Goal: Communication & Community: Answer question/provide support

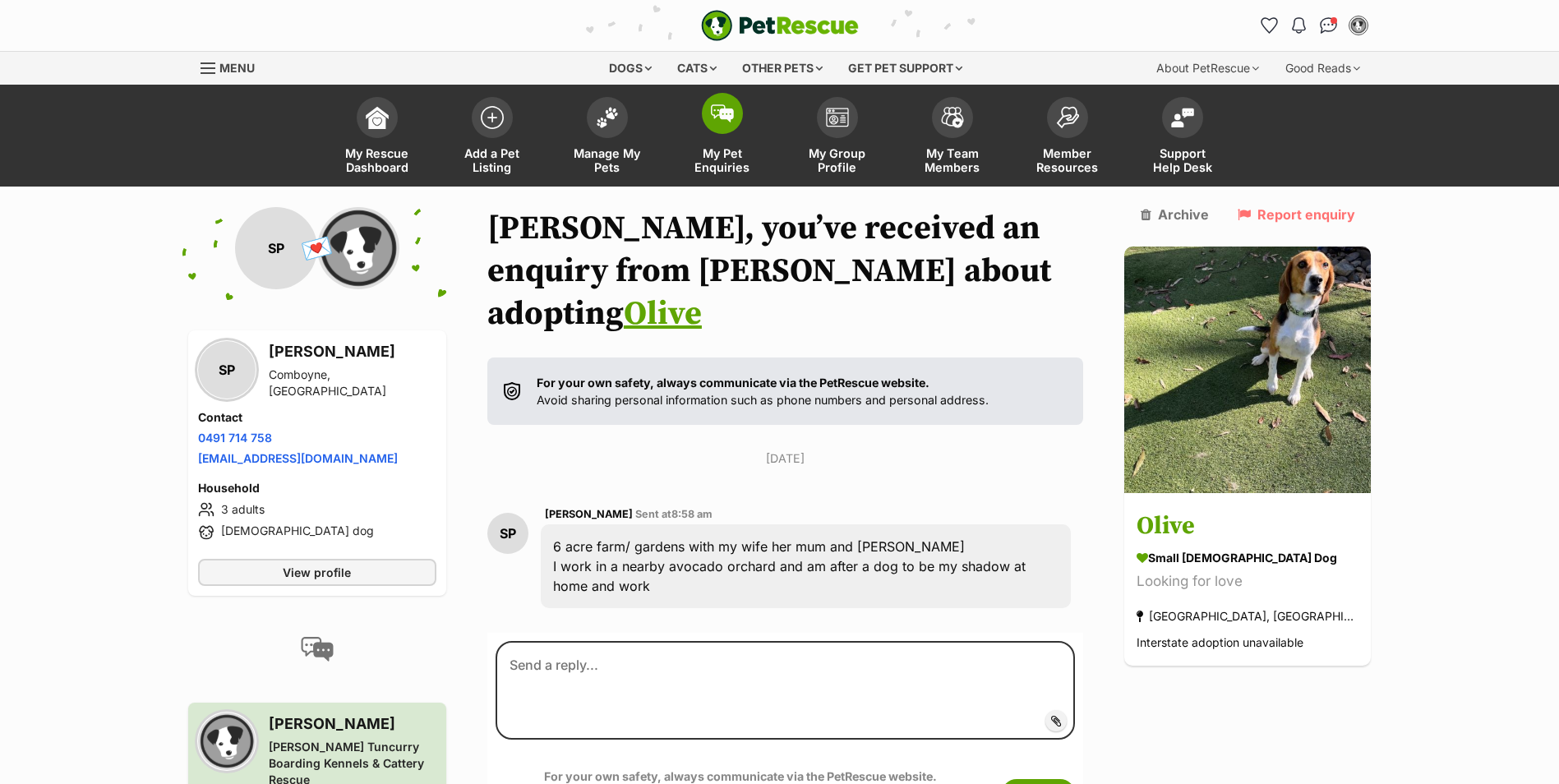
click at [725, 117] on img at bounding box center [723, 113] width 23 height 18
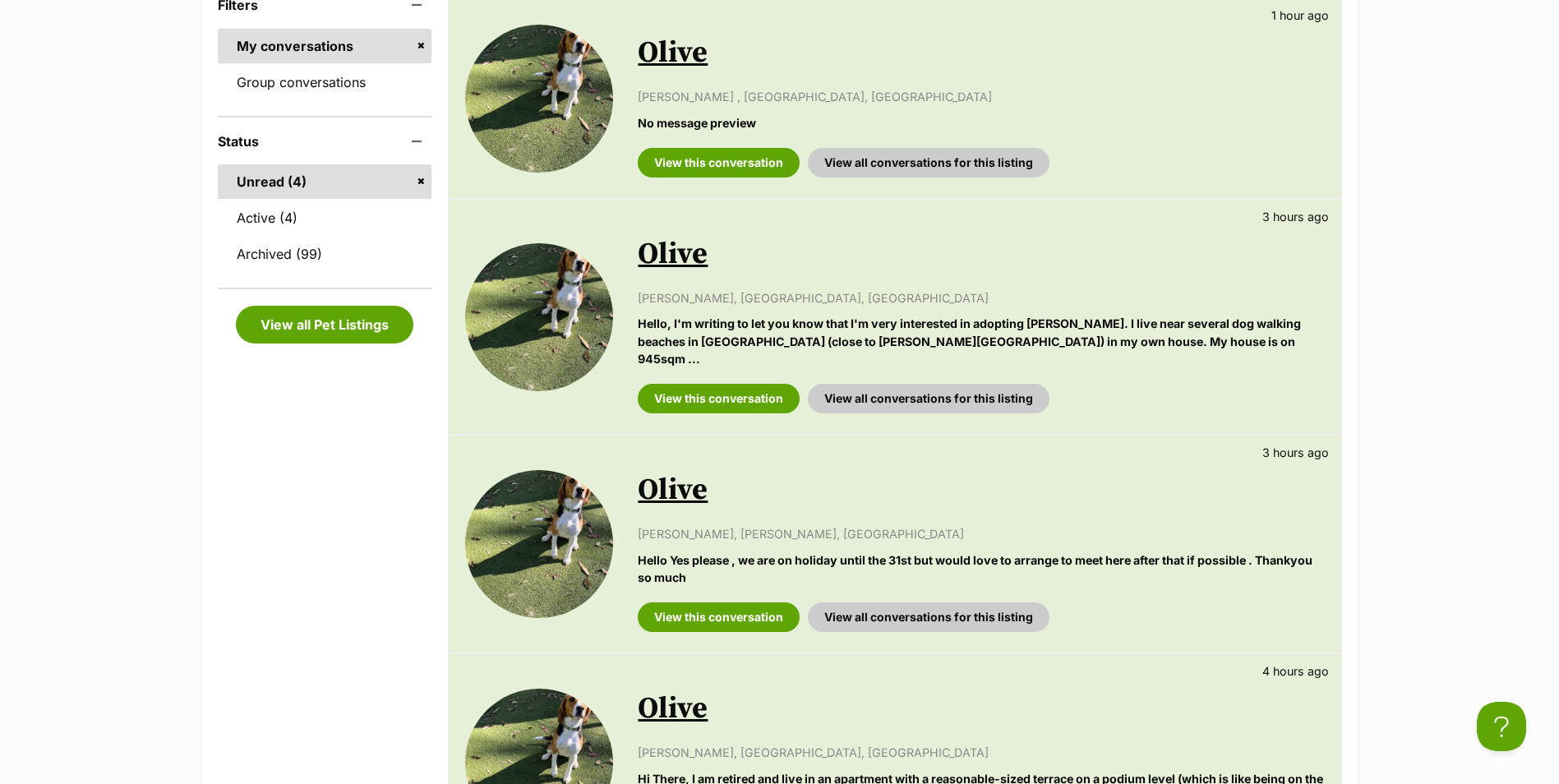
scroll to position [411, 0]
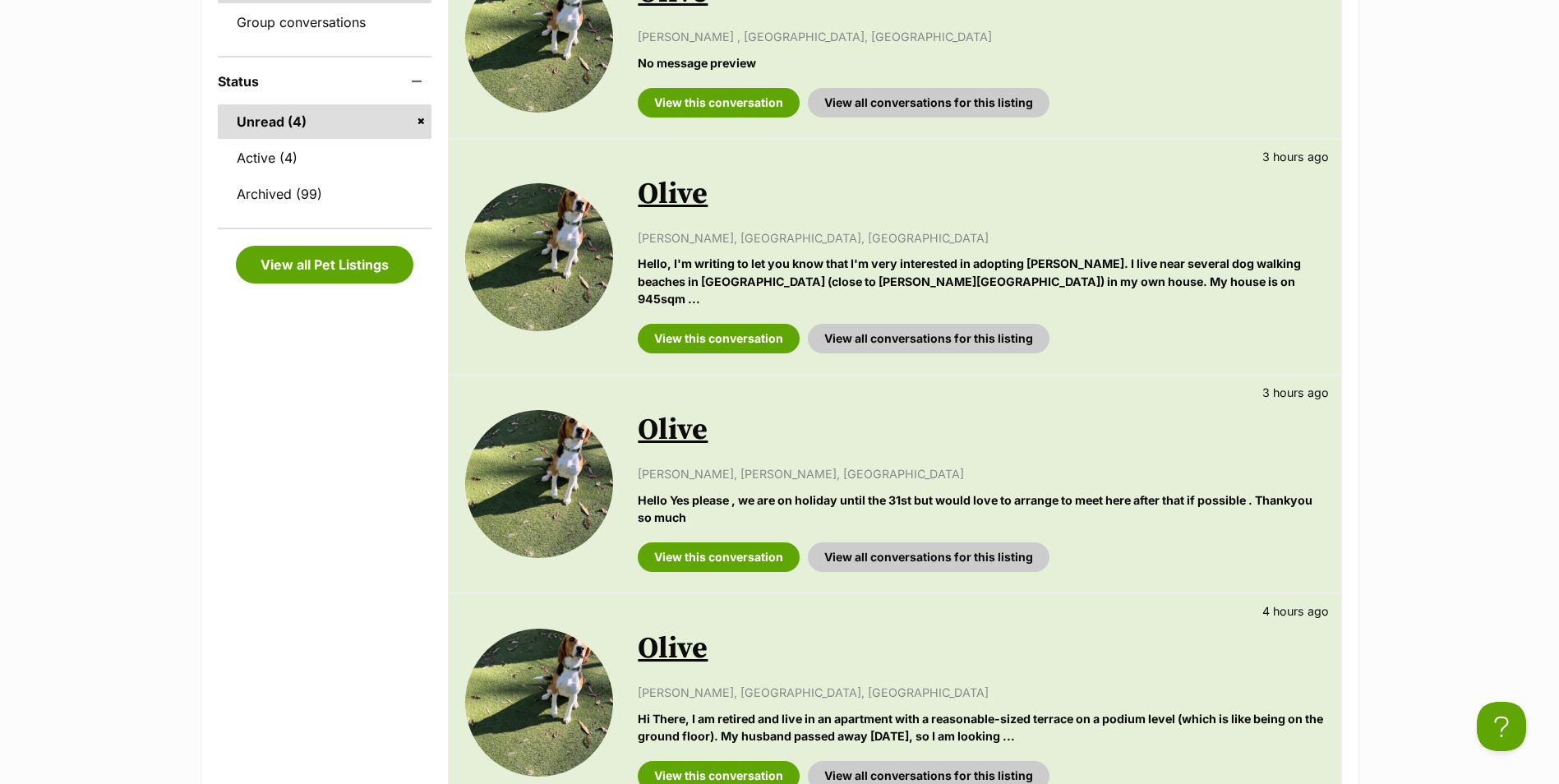
click at [689, 423] on link "Olive" at bounding box center [672, 430] width 70 height 37
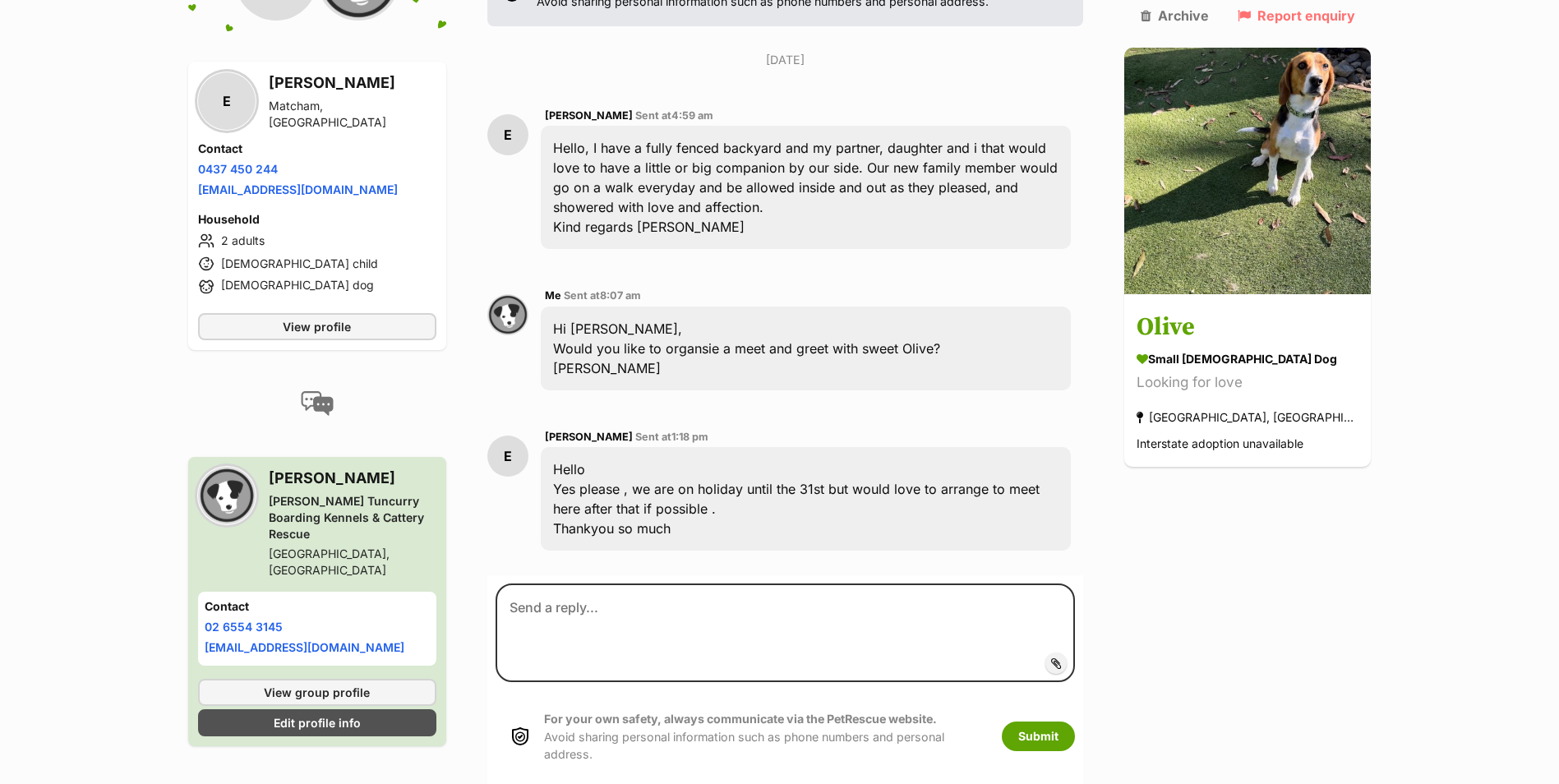
scroll to position [399, 0]
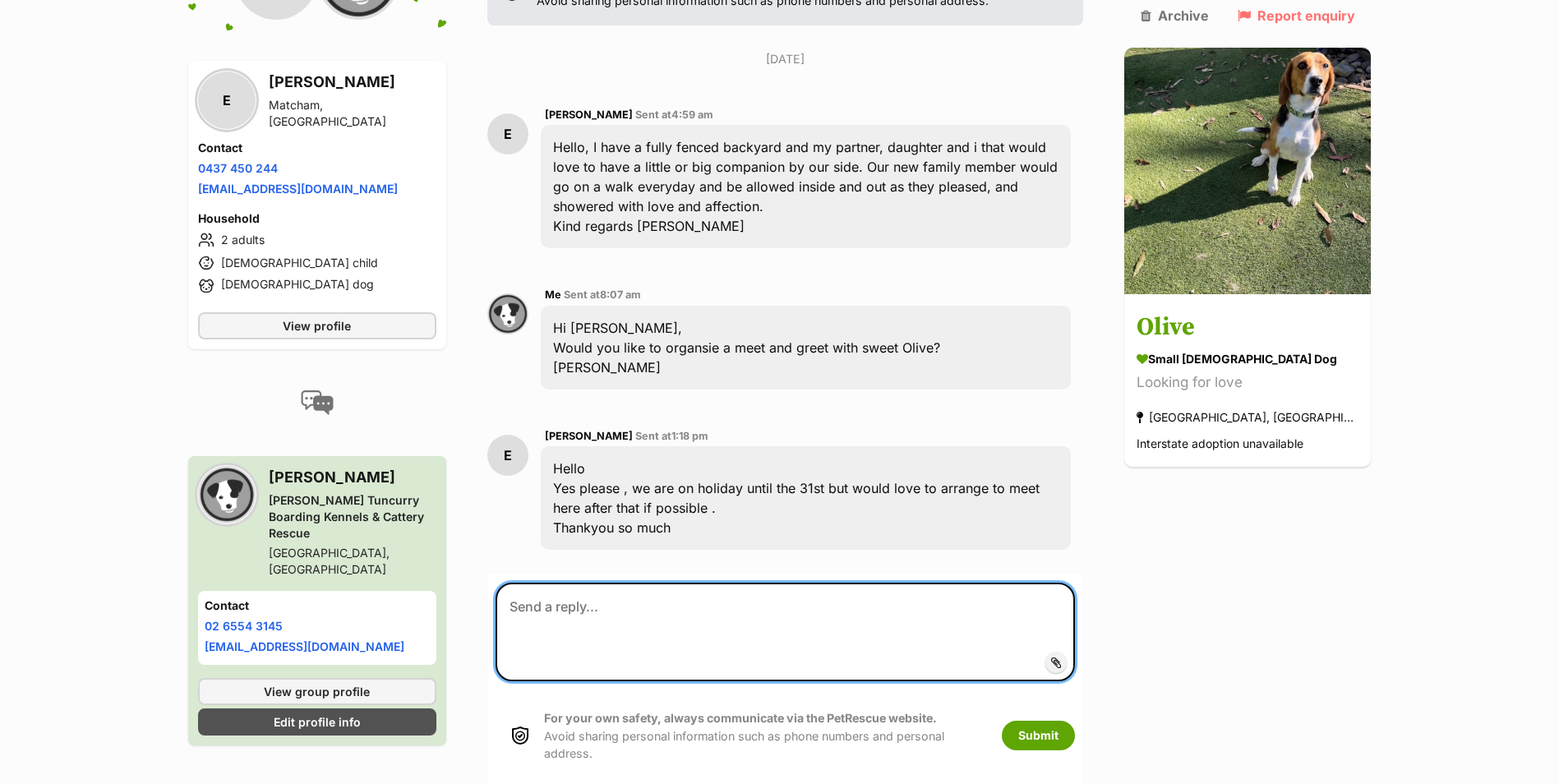
click at [751, 583] on textarea at bounding box center [785, 631] width 580 height 98
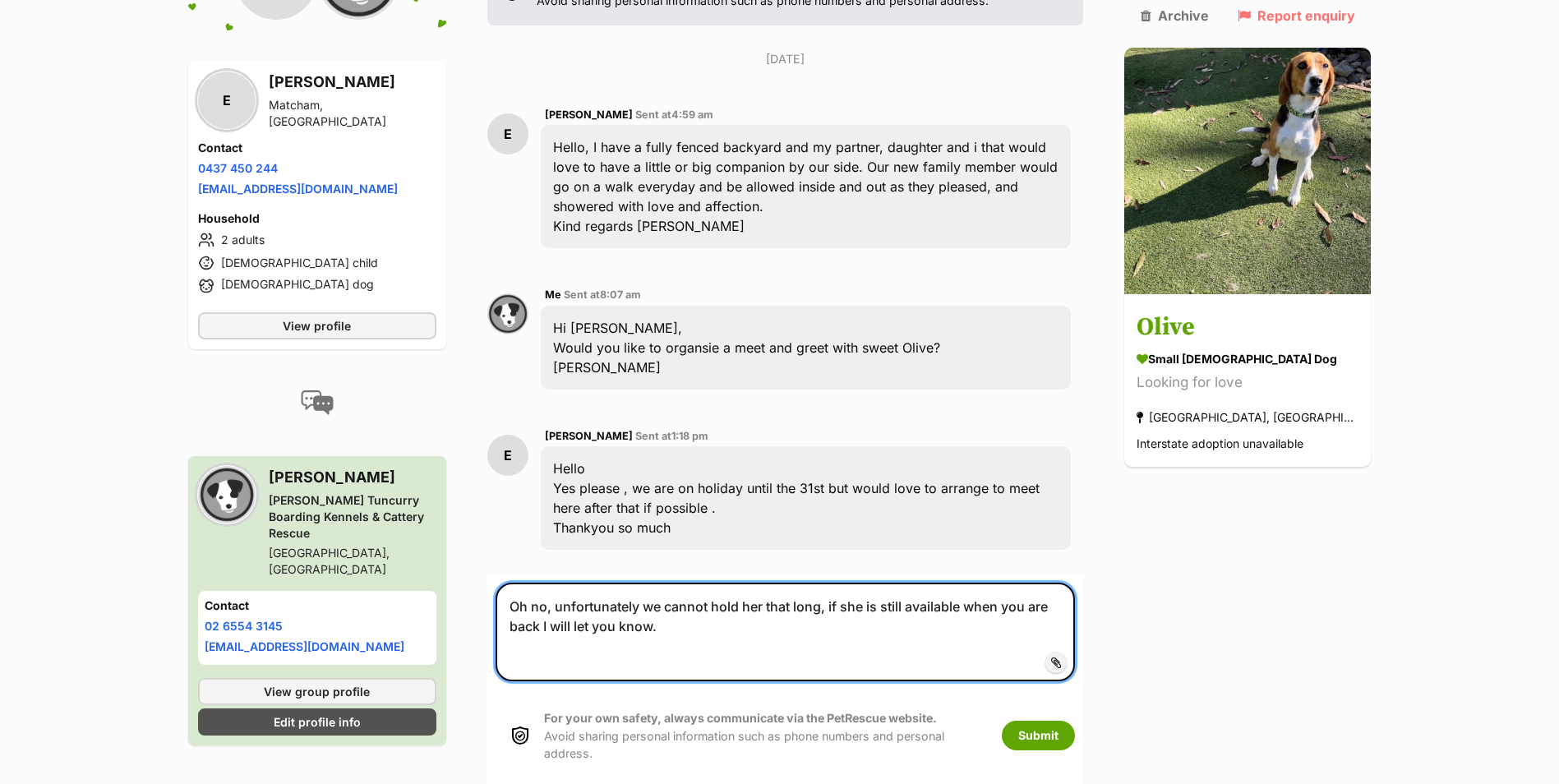
click at [685, 583] on textarea "Oh no, unfortunately we cannot hold her that long, if she is still available wh…" at bounding box center [785, 631] width 580 height 98
type textarea "Oh no, unfortunately we cannot hold her that long, if she is still available wh…"
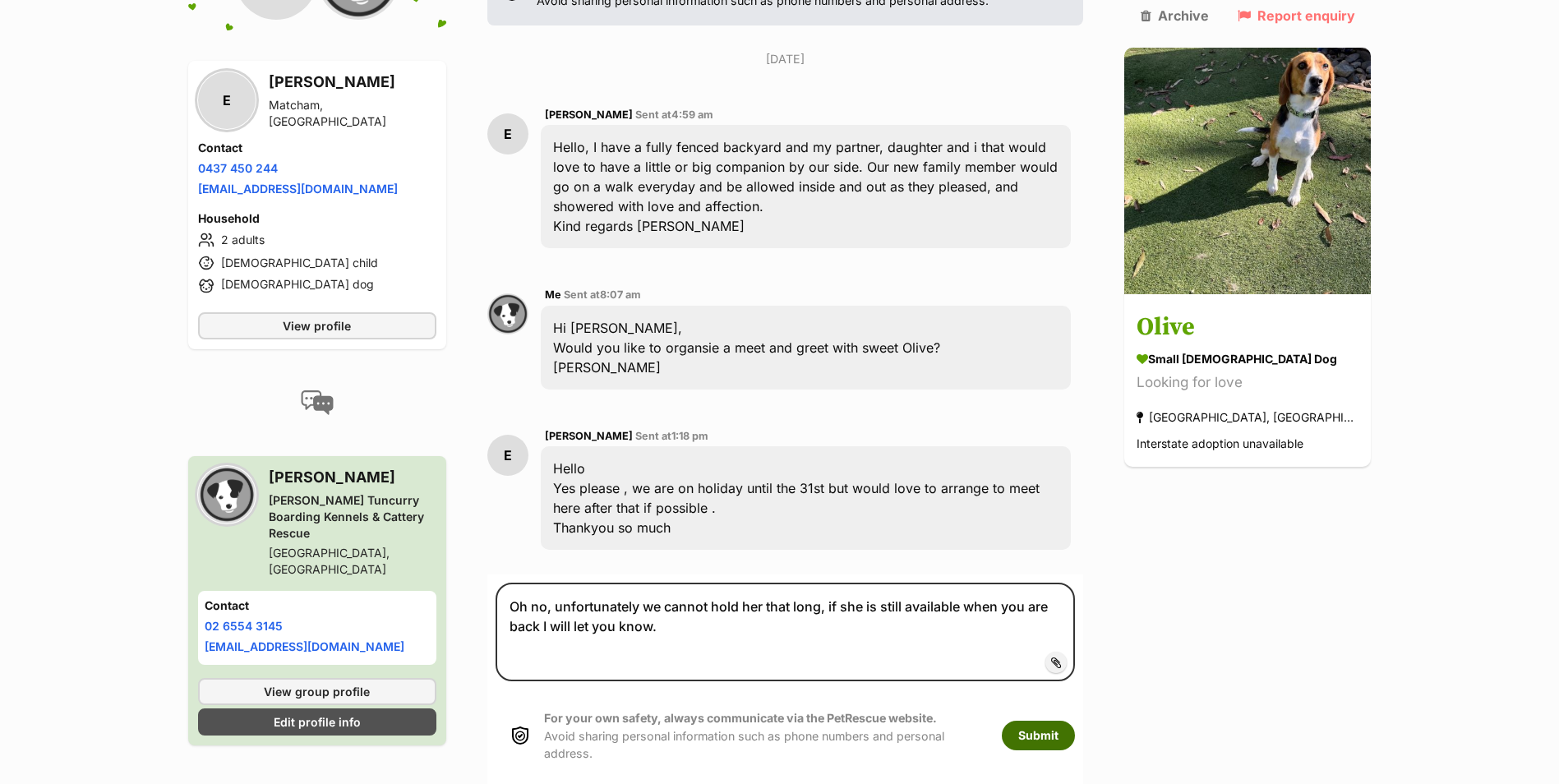
click at [1069, 720] on button "Submit" at bounding box center [1038, 735] width 73 height 30
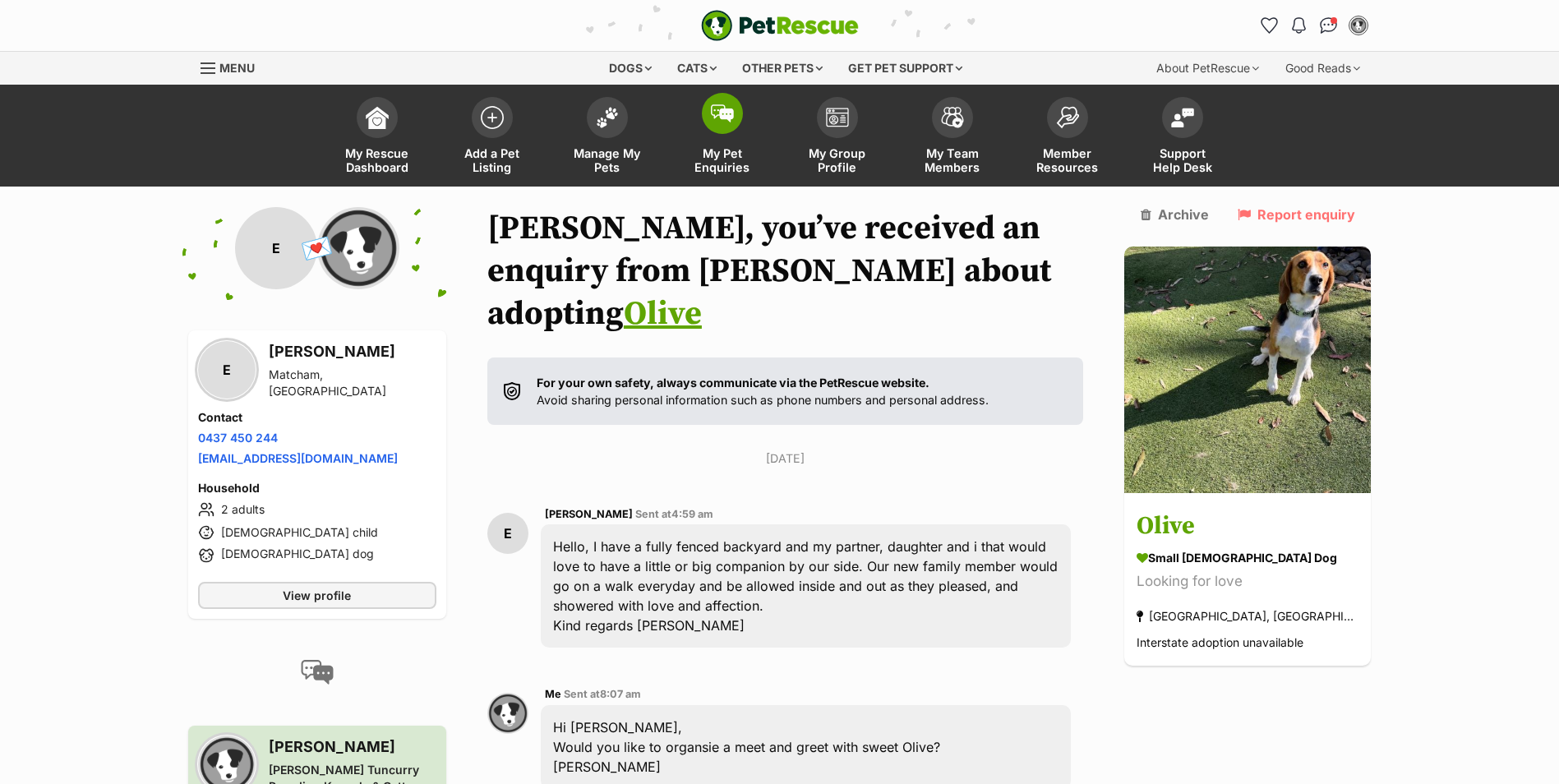
click at [724, 112] on img at bounding box center [723, 113] width 23 height 18
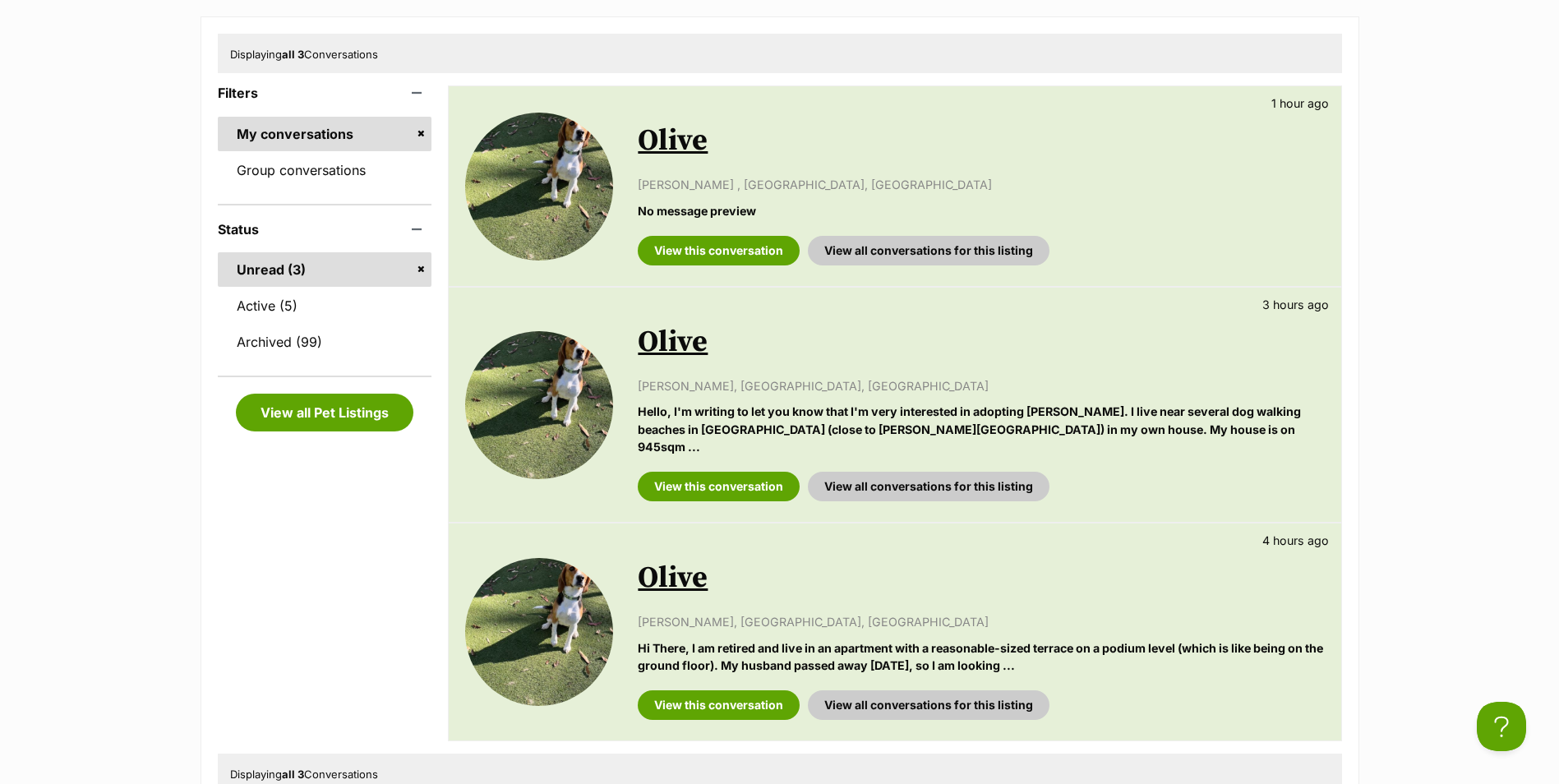
scroll to position [247, 0]
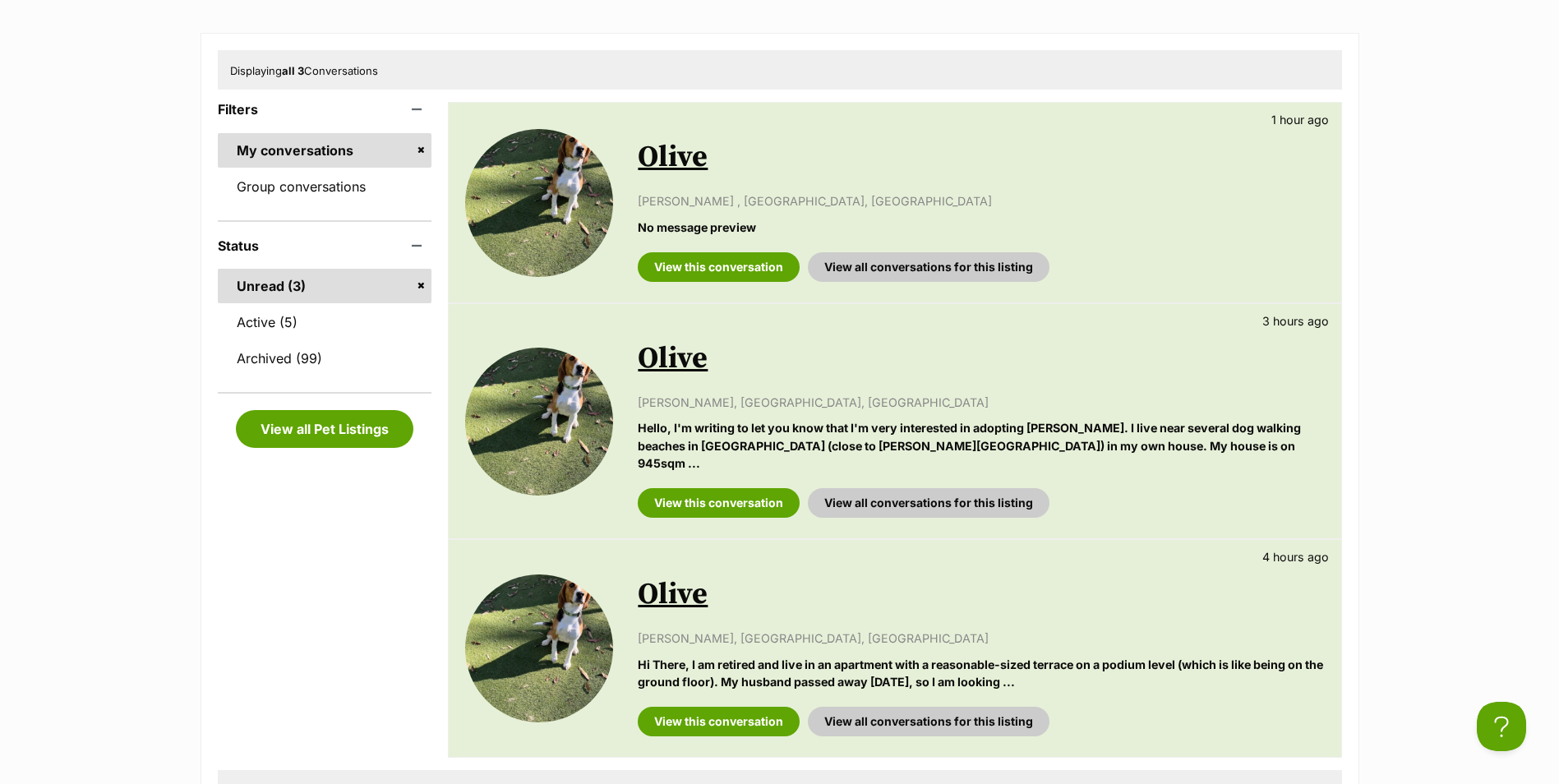
click at [683, 155] on link "Olive" at bounding box center [672, 157] width 70 height 37
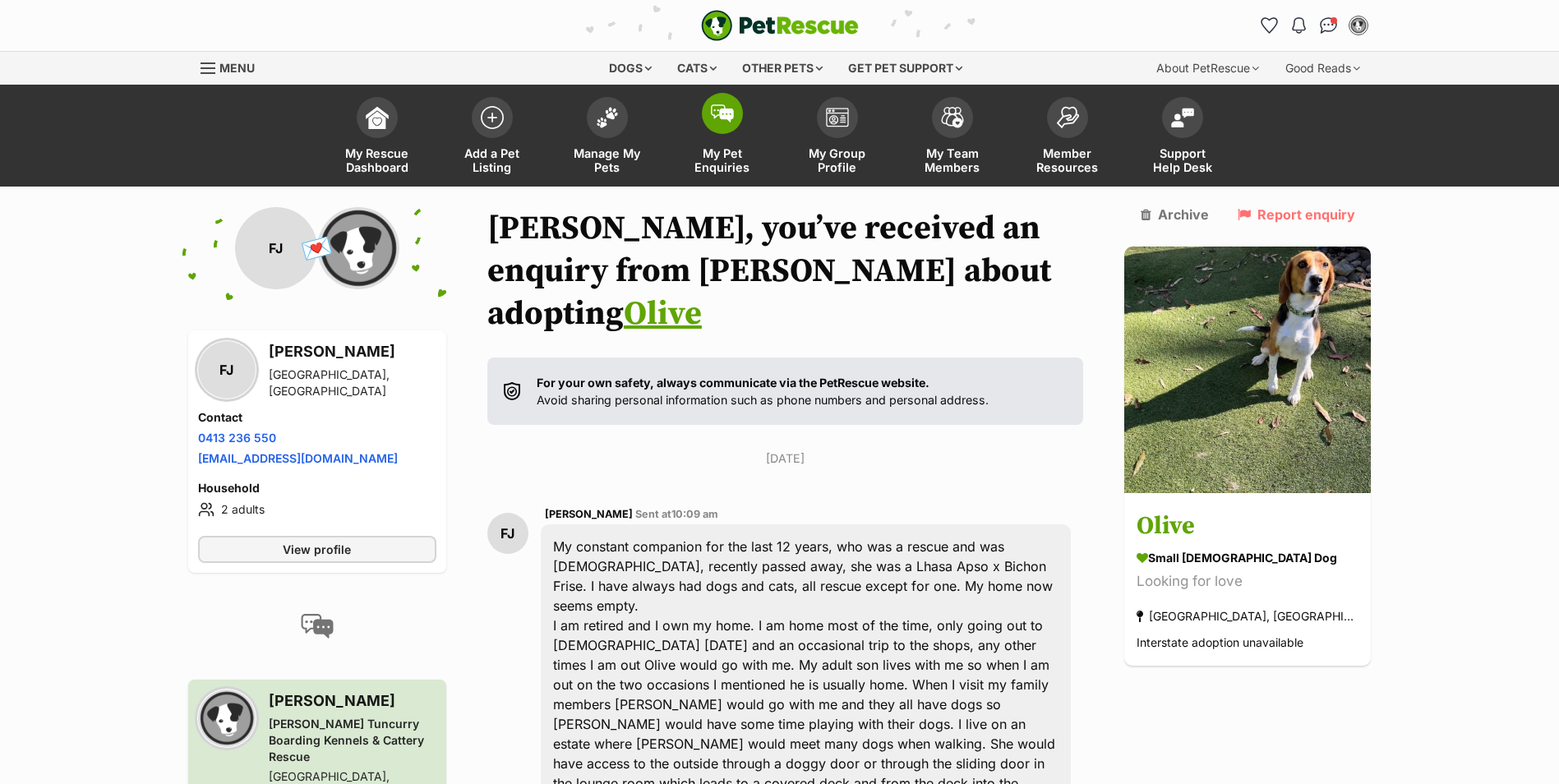
click at [742, 134] on link "My Pet Enquiries" at bounding box center [722, 138] width 115 height 97
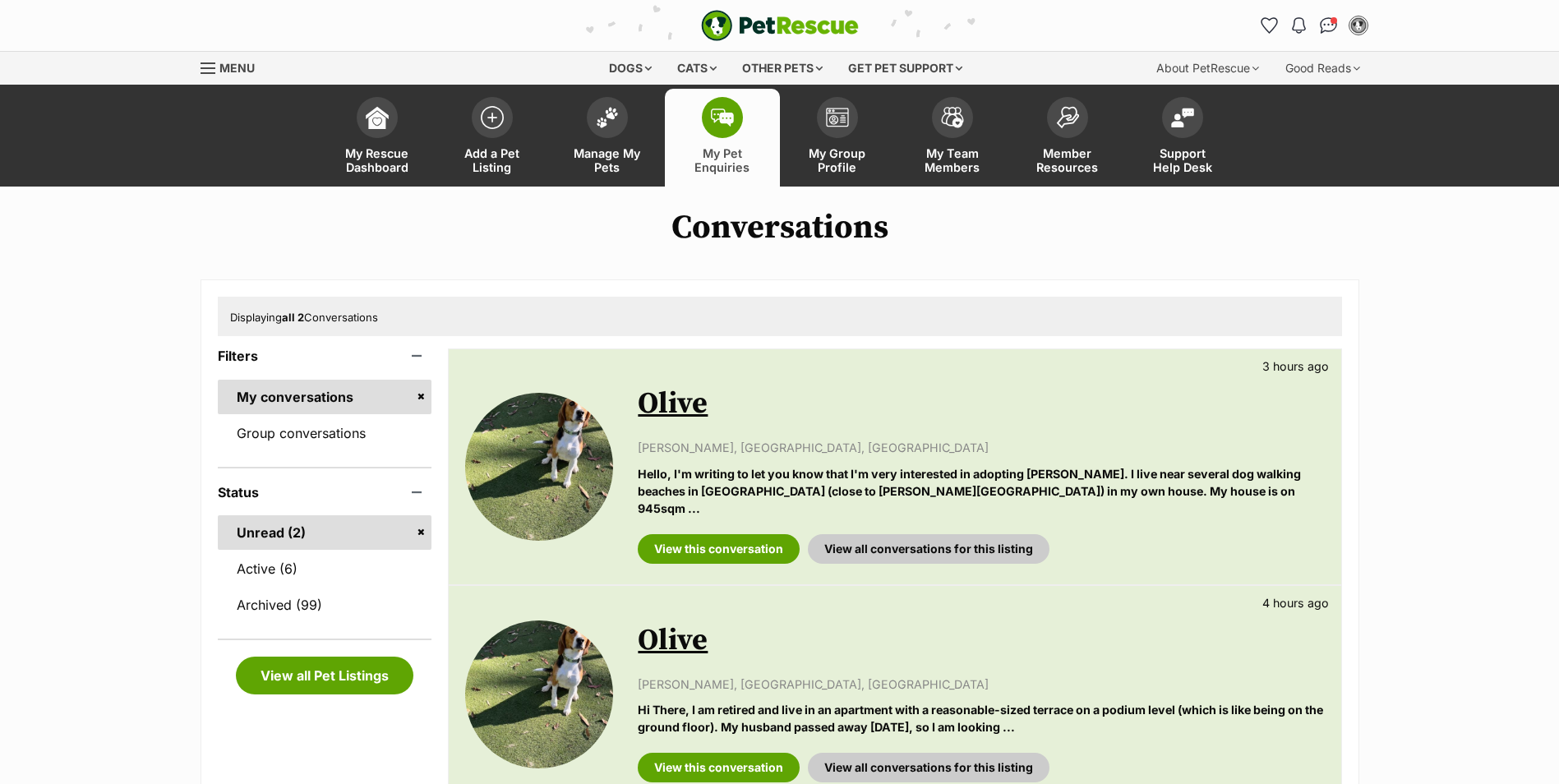
click at [660, 405] on link "Olive" at bounding box center [672, 404] width 70 height 37
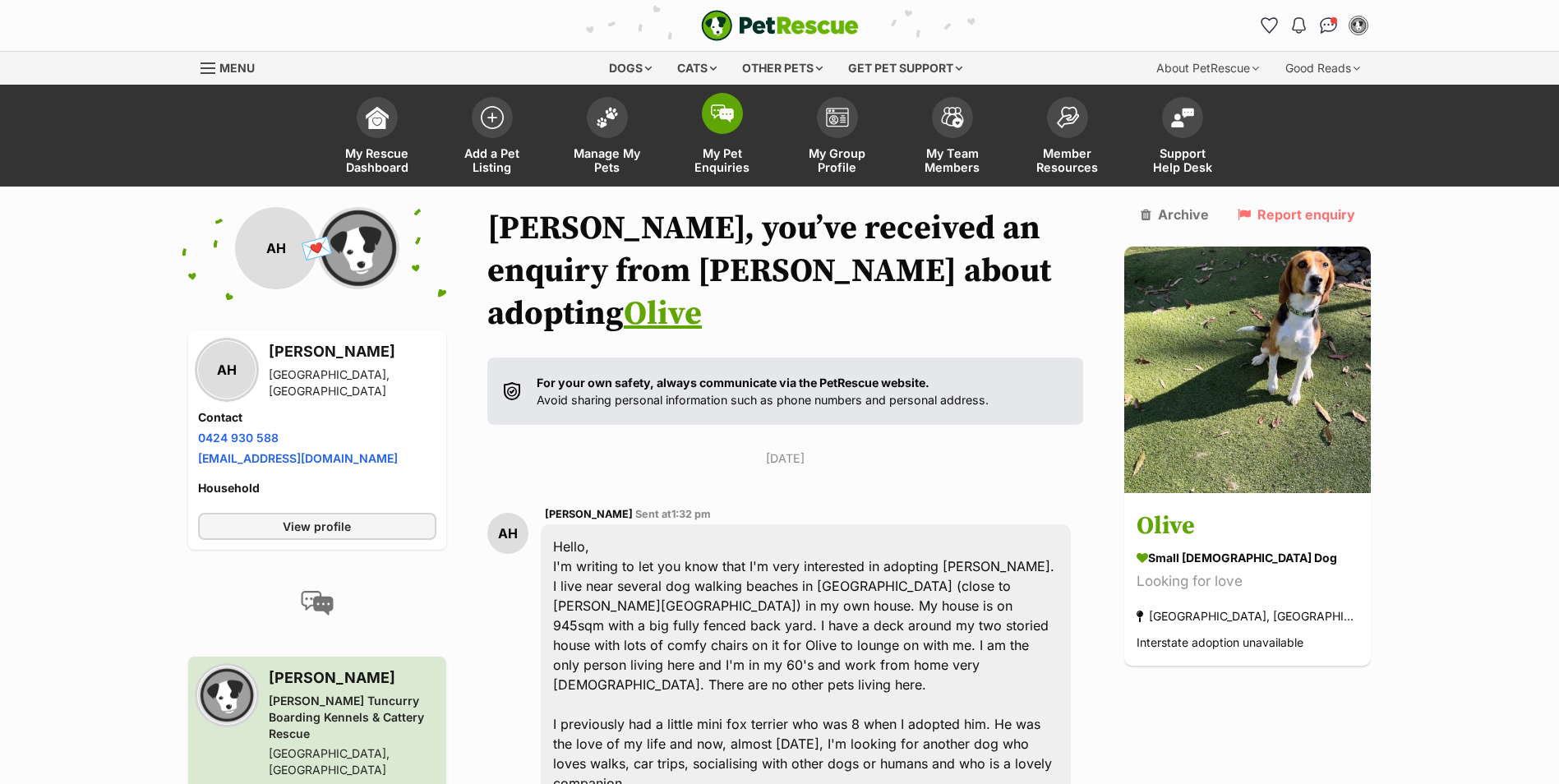
click at [718, 118] on img at bounding box center [723, 113] width 23 height 18
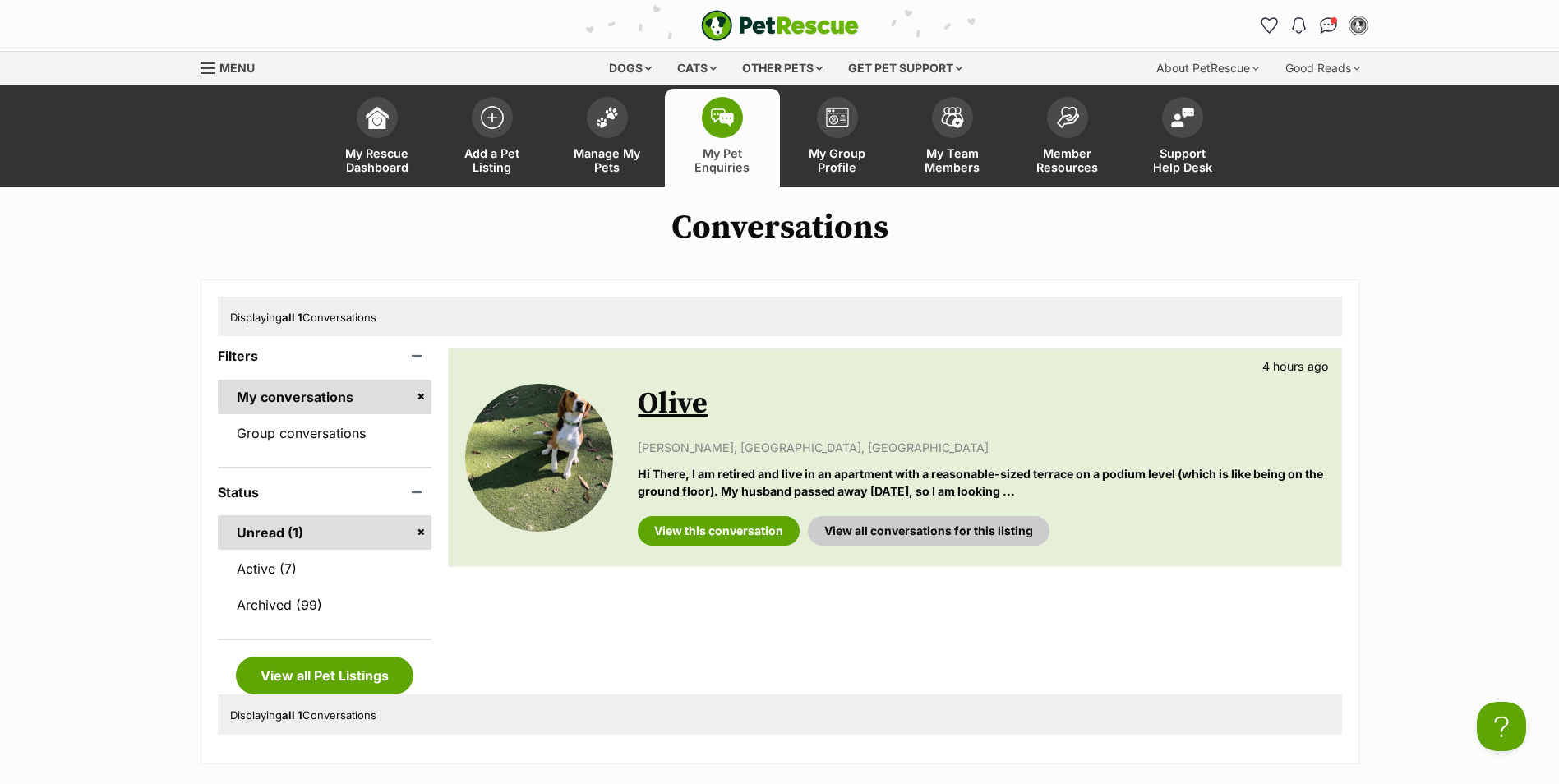
click at [680, 405] on link "Olive" at bounding box center [672, 404] width 70 height 37
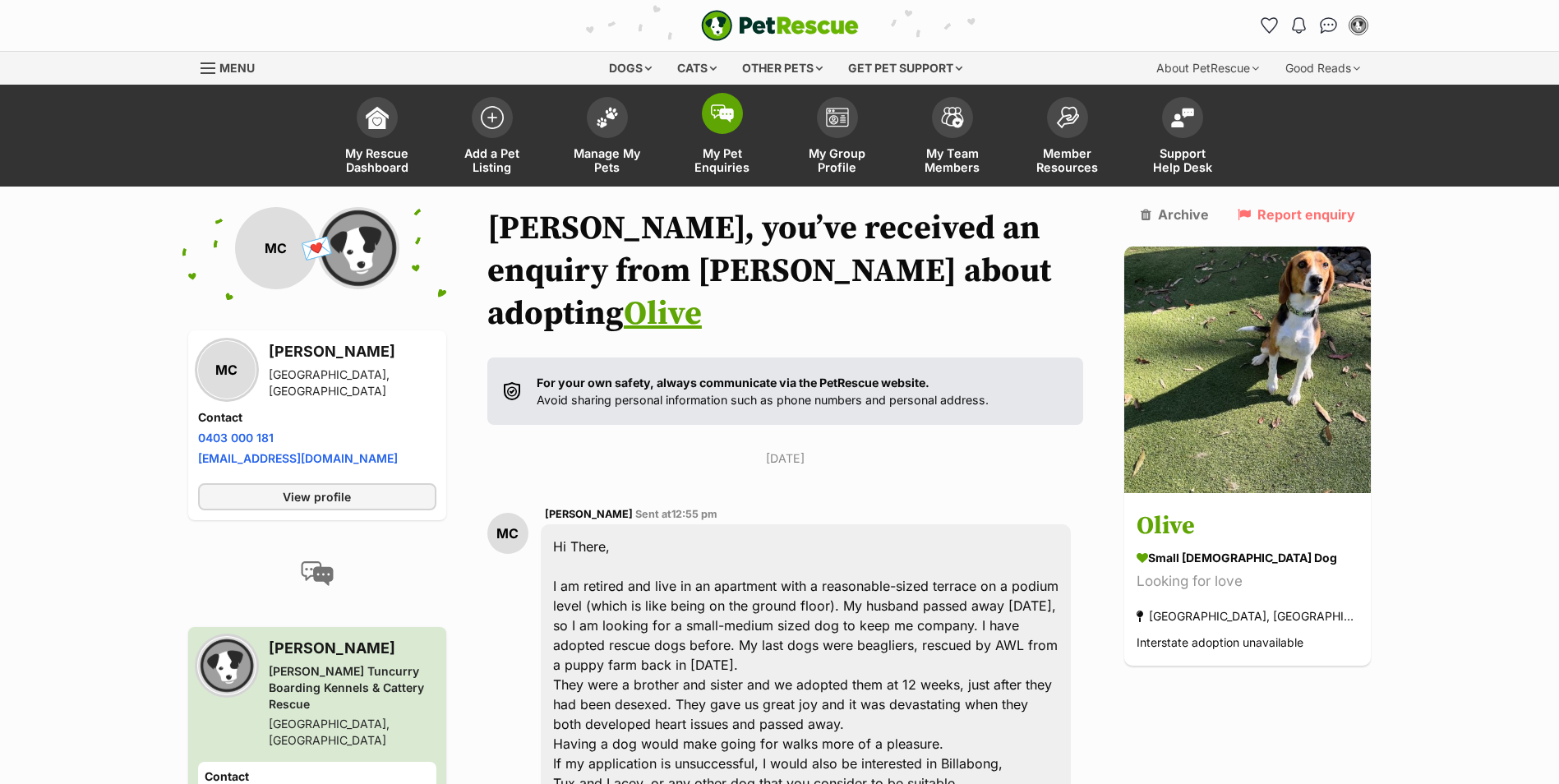
click at [721, 112] on img at bounding box center [723, 113] width 23 height 18
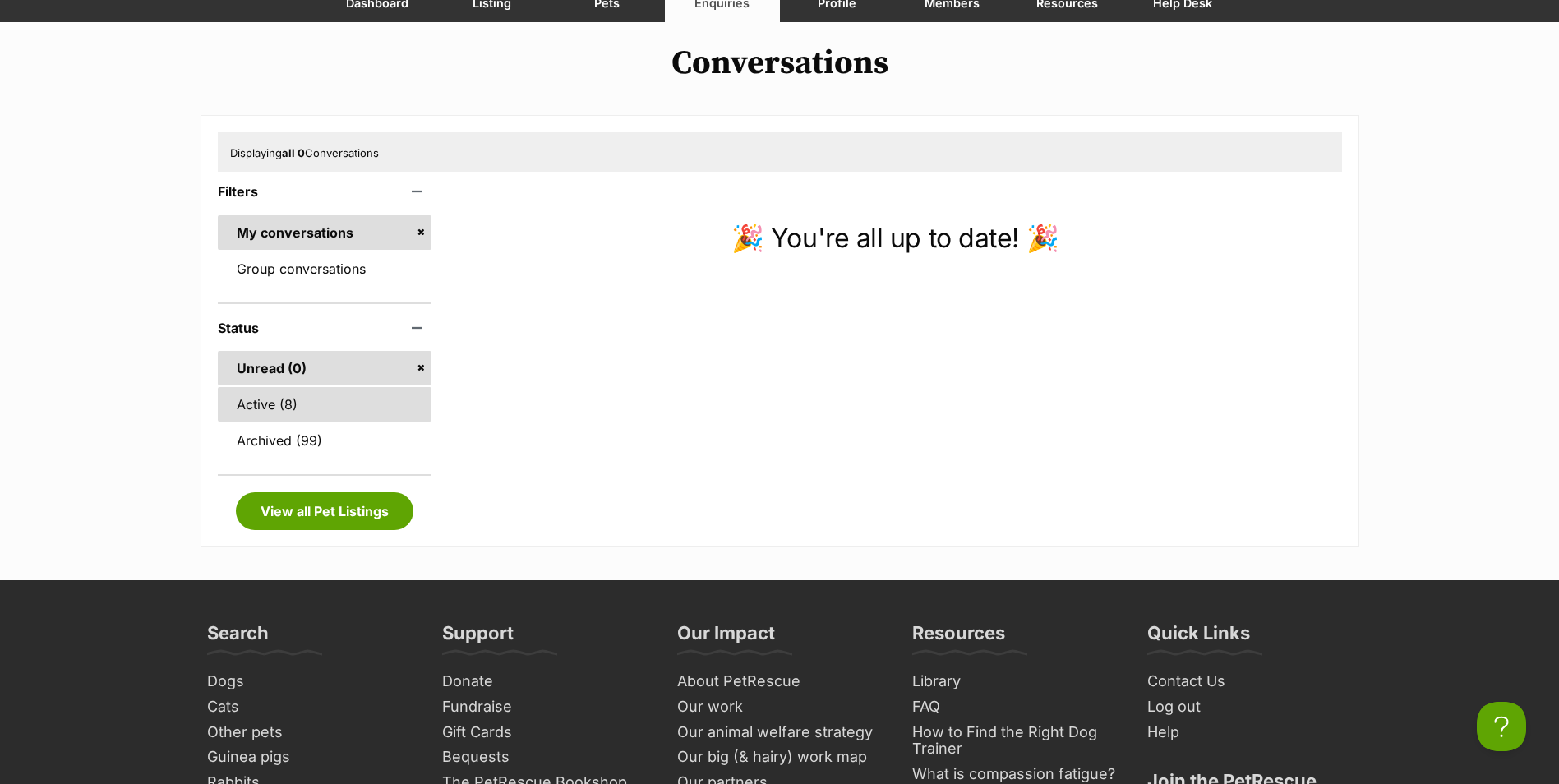
click at [305, 413] on link "Active (8)" at bounding box center [325, 404] width 215 height 35
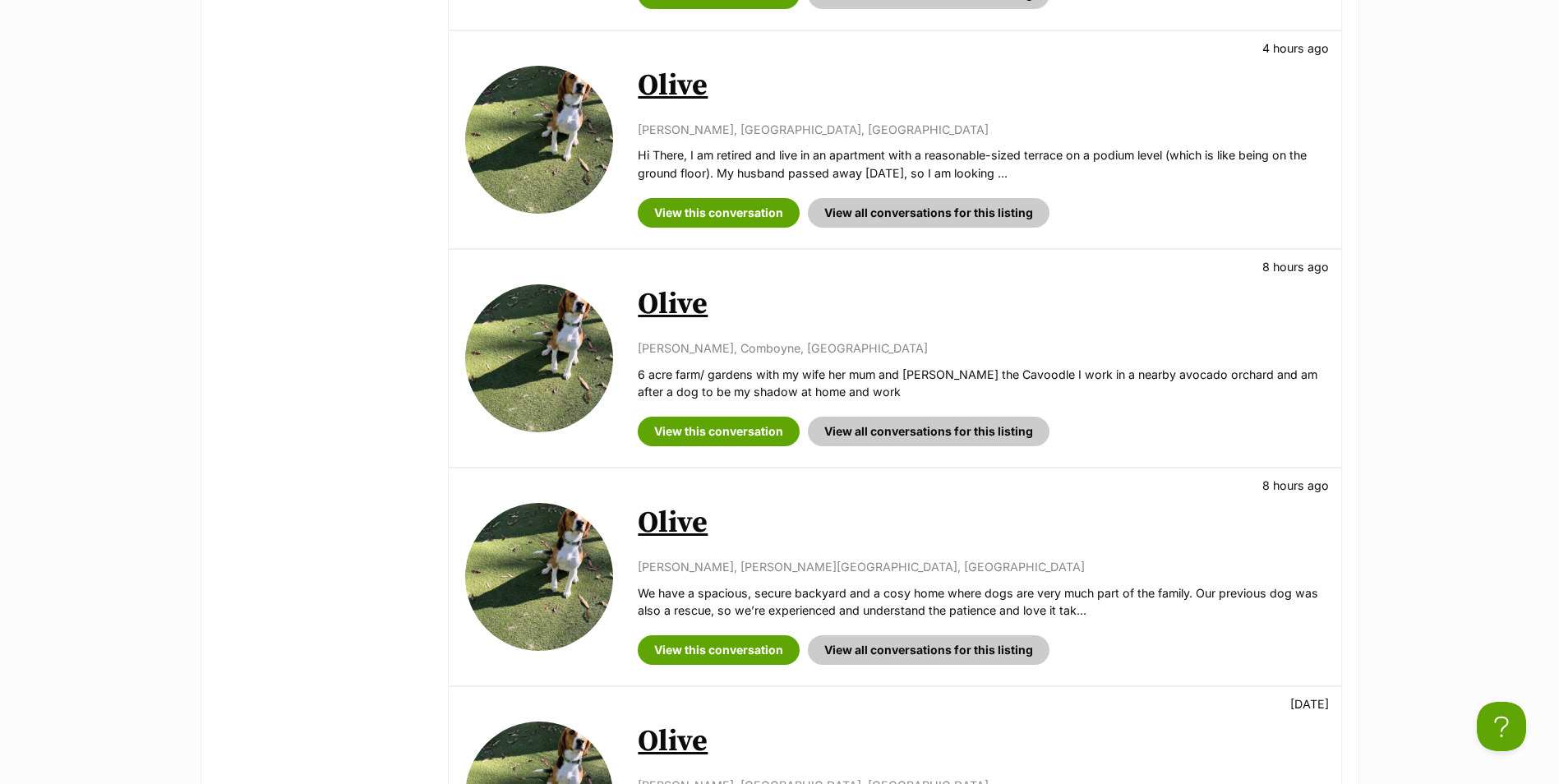
scroll to position [986, 0]
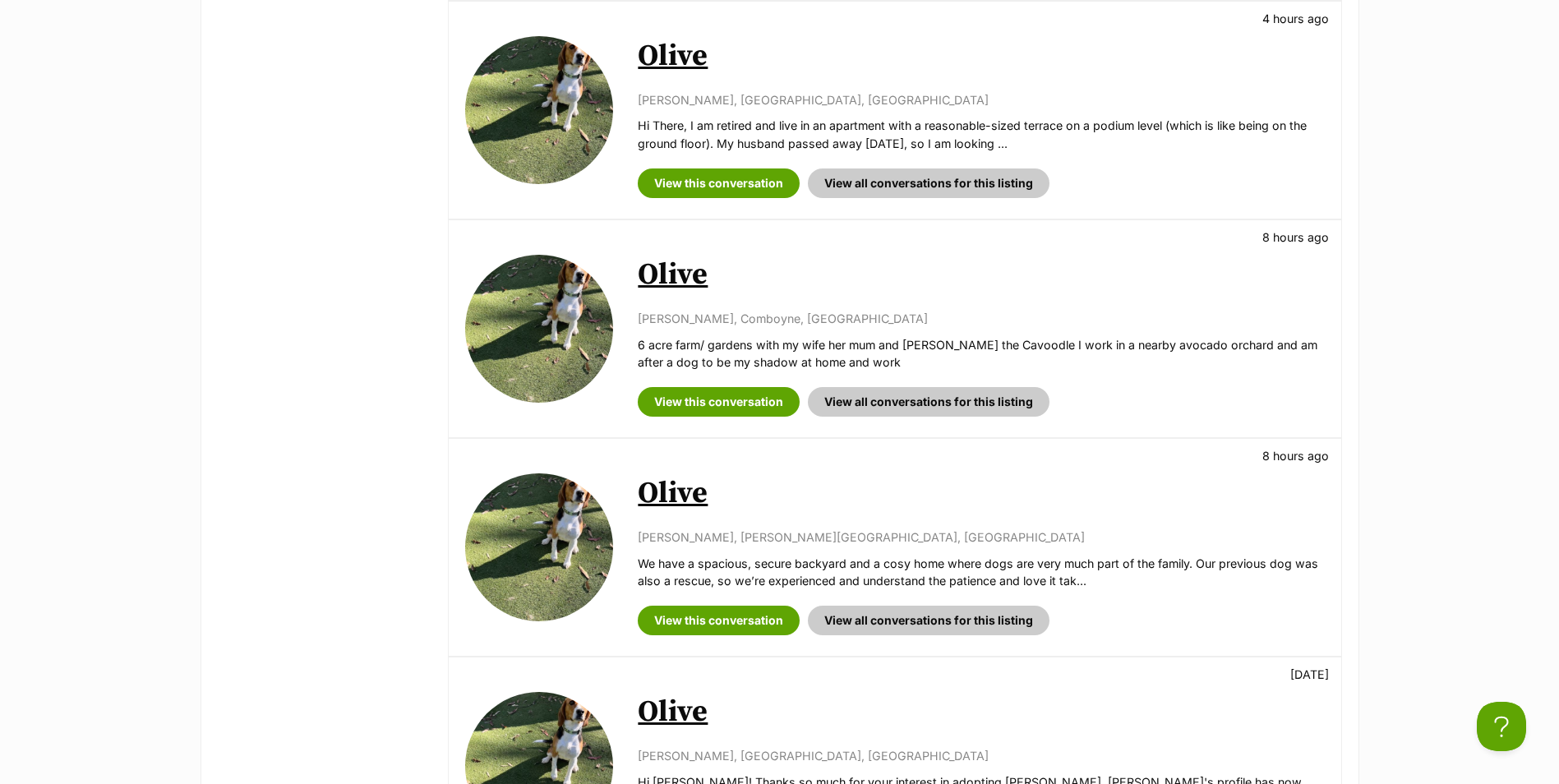
click at [679, 266] on link "Olive" at bounding box center [672, 275] width 70 height 37
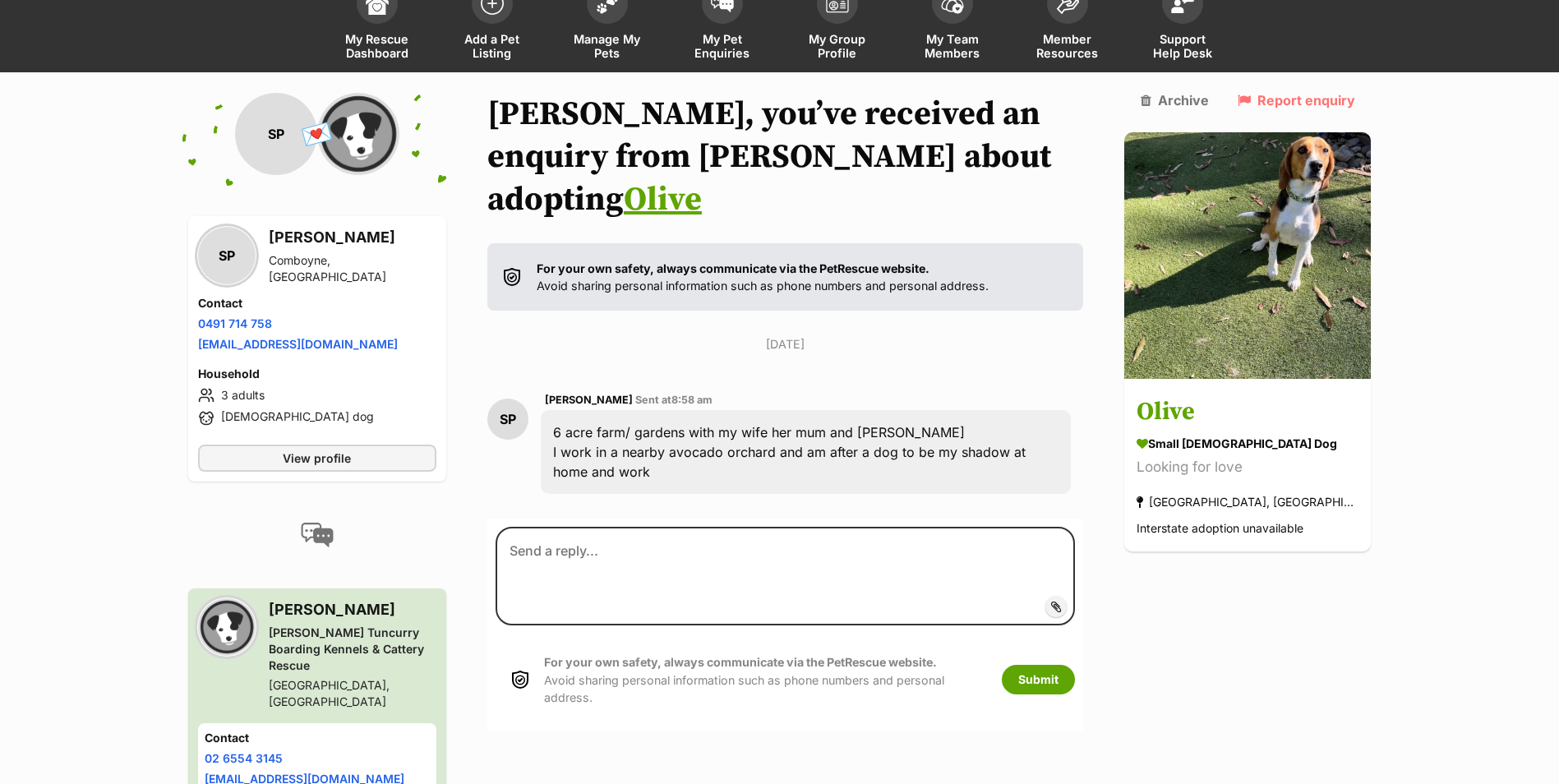
scroll to position [121, 0]
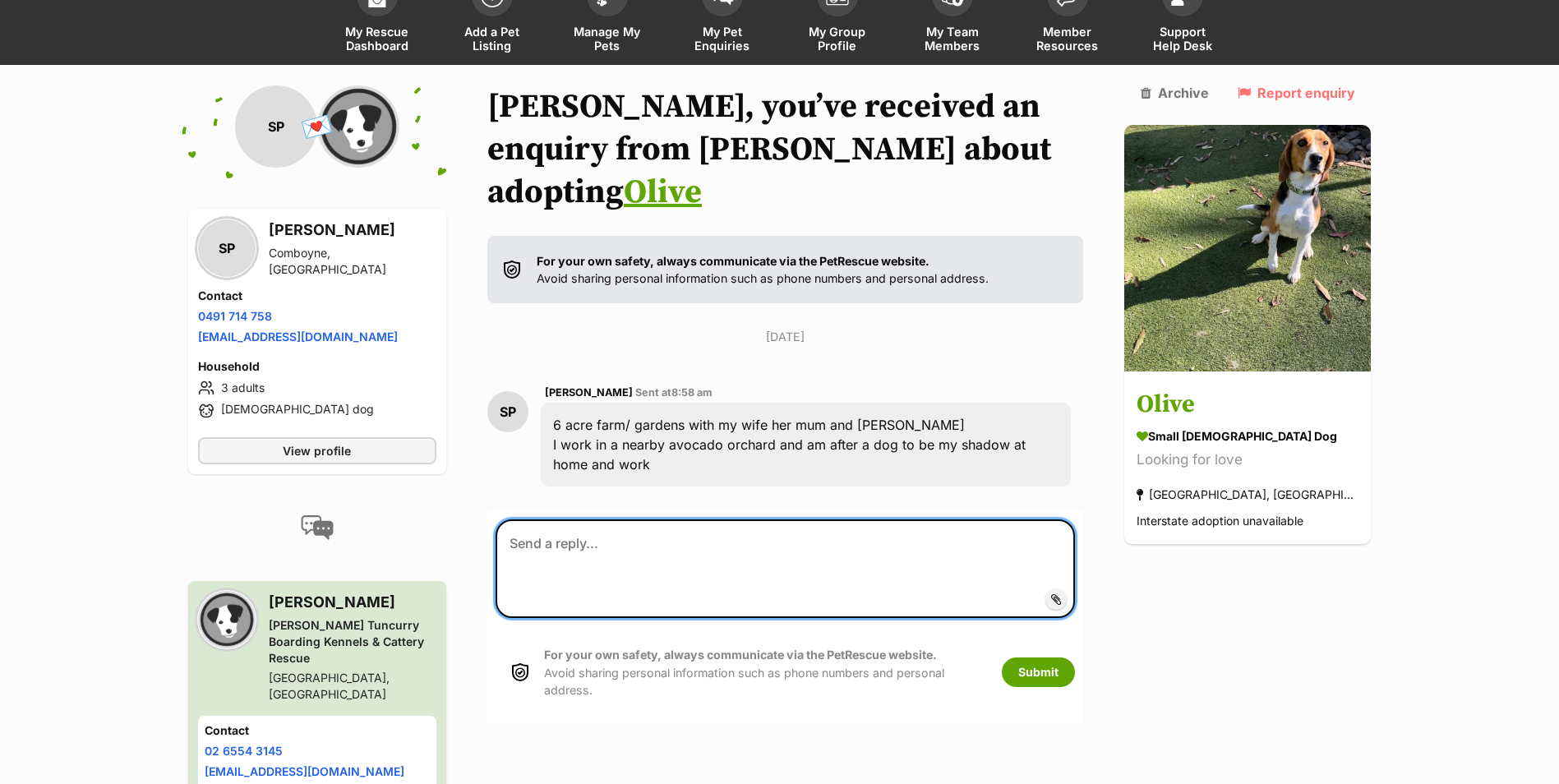
click at [630, 519] on textarea at bounding box center [785, 568] width 580 height 98
click at [854, 519] on textarea "Hi Sye, Would you like to organise a meet and greet? Sarah" at bounding box center [785, 568] width 580 height 98
type textarea "Hi Sye, Would you like to organise a meet and greet? Sarah"
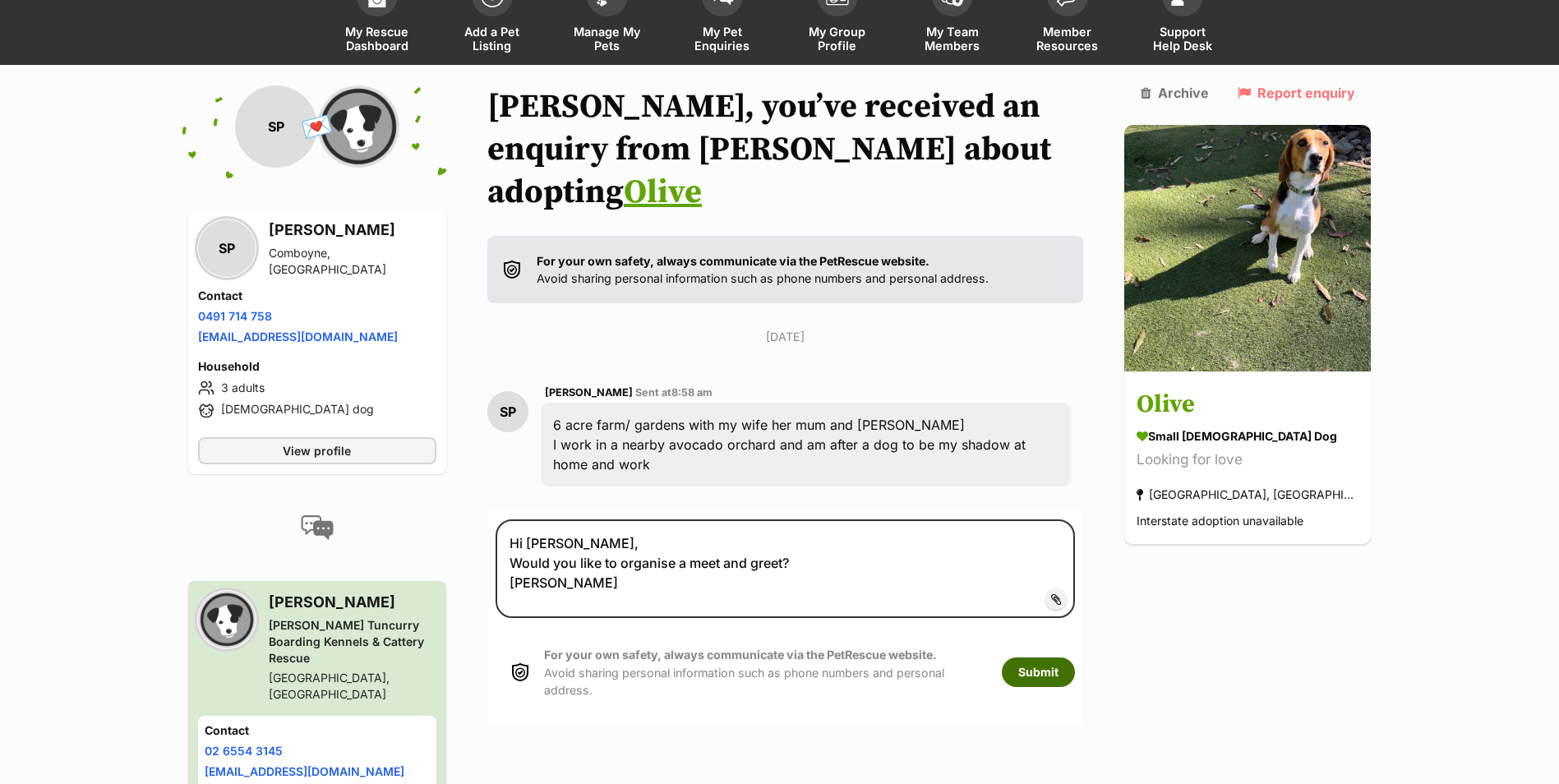
click at [1075, 657] on button "Submit" at bounding box center [1038, 672] width 73 height 30
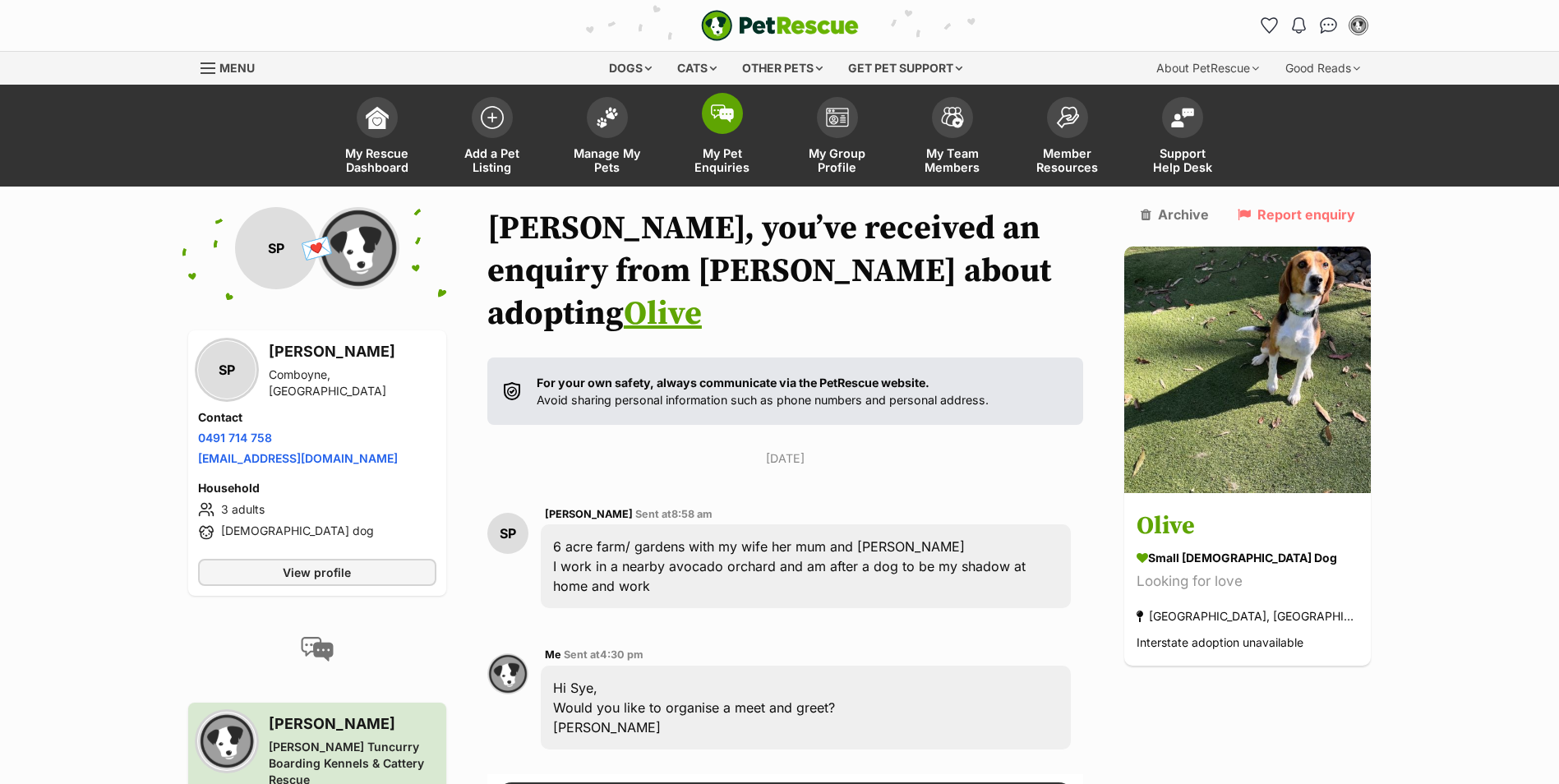
click at [723, 125] on span at bounding box center [723, 113] width 41 height 41
